Goal: Information Seeking & Learning: Understand process/instructions

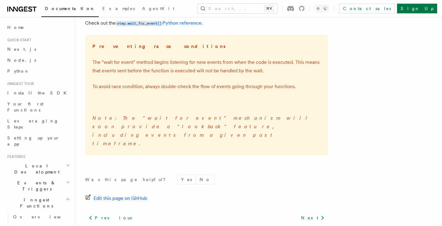
scroll to position [224, 0]
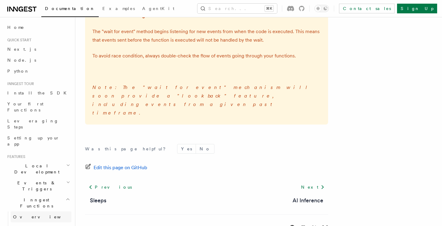
click at [22, 214] on span "Overview" at bounding box center [44, 216] width 63 height 5
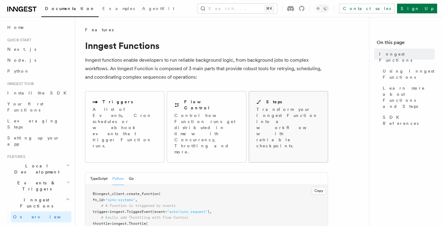
click at [281, 119] on p "Transform your Inngest Function into a workflow with retriable checkpoints." at bounding box center [288, 127] width 65 height 43
click at [268, 128] on div "Steps Transform your Inngest Function into a workflow with retriable checkpoint…" at bounding box center [288, 123] width 79 height 65
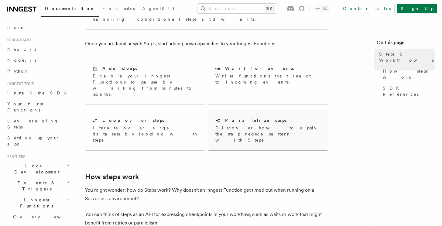
scroll to position [96, 0]
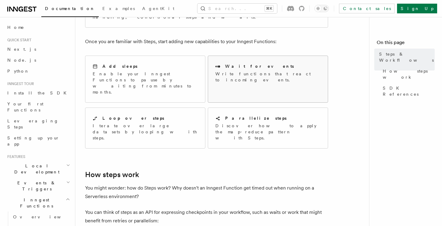
click at [276, 71] on p "Write functions that react to incoming events." at bounding box center [267, 77] width 105 height 12
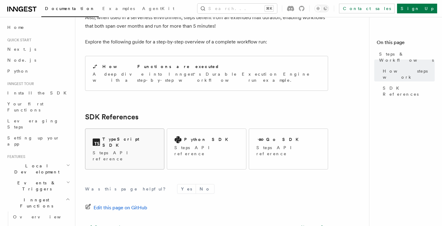
scroll to position [621, 0]
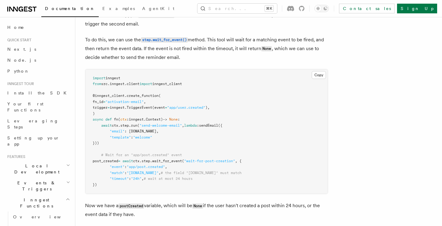
scroll to position [622, 0]
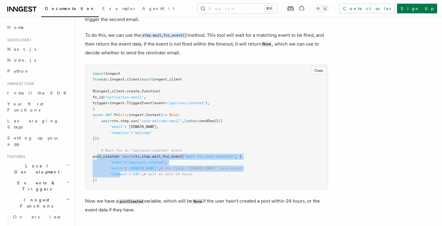
drag, startPoint x: 96, startPoint y: 157, endPoint x: 127, endPoint y: 181, distance: 38.8
click at [127, 181] on pre "import inngest from src . inngest . client import inngest_client @inngest_clien…" at bounding box center [206, 127] width 242 height 125
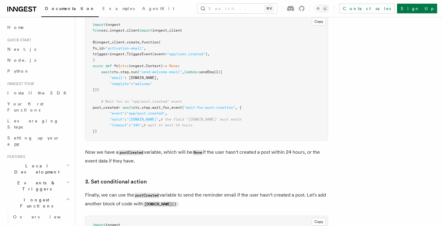
scroll to position [671, 0]
drag, startPoint x: 271, startPoint y: 154, endPoint x: 212, endPoint y: 158, distance: 59.0
click at [212, 158] on p "Now we have a postCreated variable, which will be None if the user hasn't creat…" at bounding box center [206, 156] width 243 height 17
click at [210, 158] on p "Now we have a postCreated variable, which will be None if the user hasn't creat…" at bounding box center [206, 156] width 243 height 17
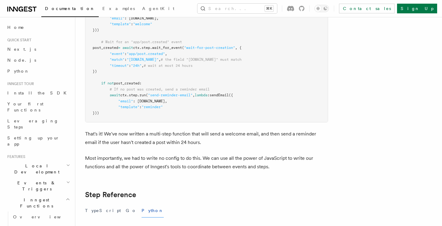
scroll to position [939, 0]
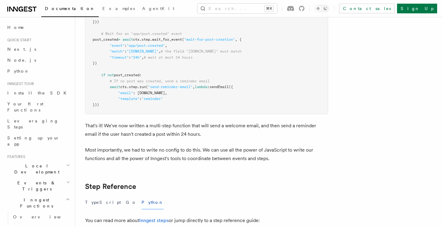
drag, startPoint x: 114, startPoint y: 132, endPoint x: 158, endPoint y: 161, distance: 53.2
click at [158, 161] on article "Features Inngest Functions Steps & Workflows Multi-Step Functions Use Inngest's…" at bounding box center [229, 36] width 289 height 1896
click at [158, 161] on p "Most importantly, we had to write no config to do this. We can use all the powe…" at bounding box center [206, 154] width 243 height 17
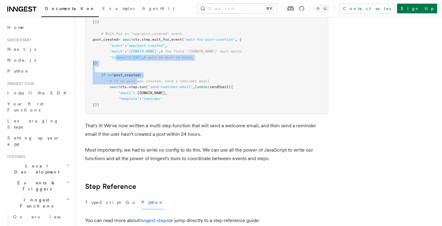
drag, startPoint x: 118, startPoint y: 56, endPoint x: 139, endPoint y: 85, distance: 35.8
click at [139, 85] on pre "import inngest from src . inngest . client import inngest_client @inngest_clien…" at bounding box center [206, 31] width 242 height 166
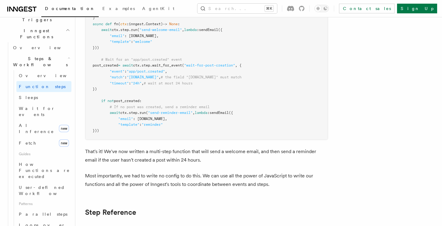
scroll to position [161, 0]
